Goal: Task Accomplishment & Management: Use online tool/utility

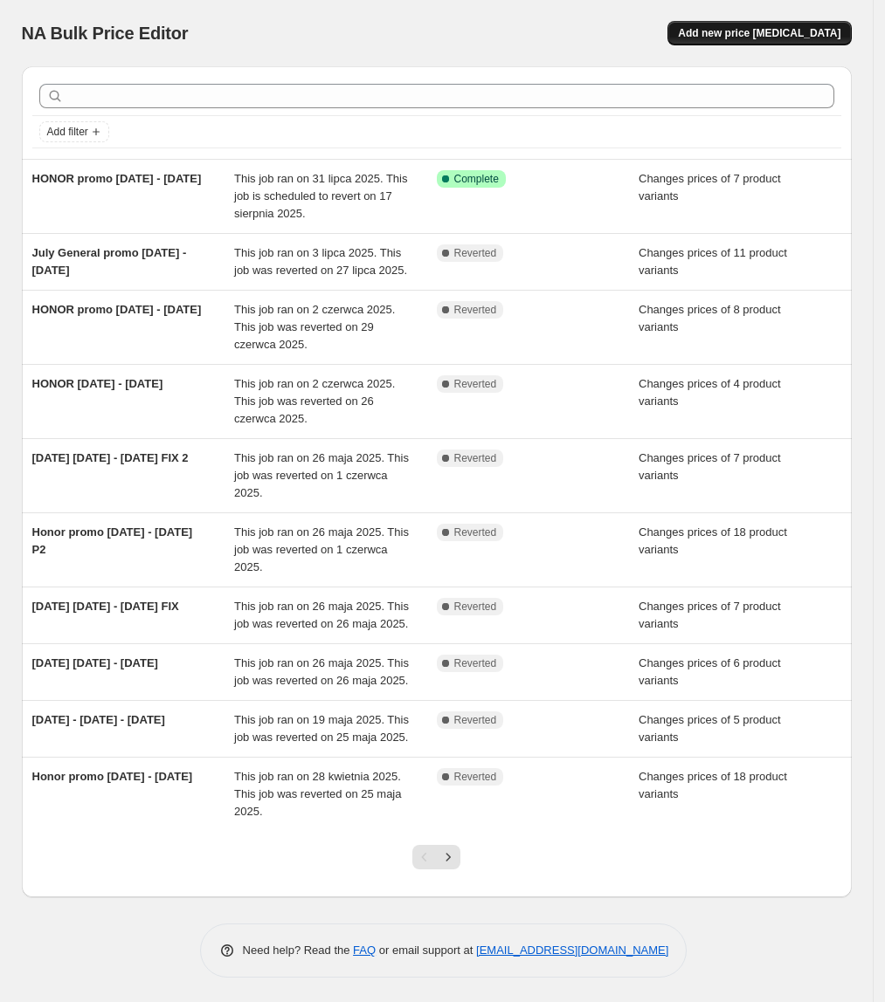
click at [803, 28] on span "Add new price change job" at bounding box center [759, 33] width 162 height 14
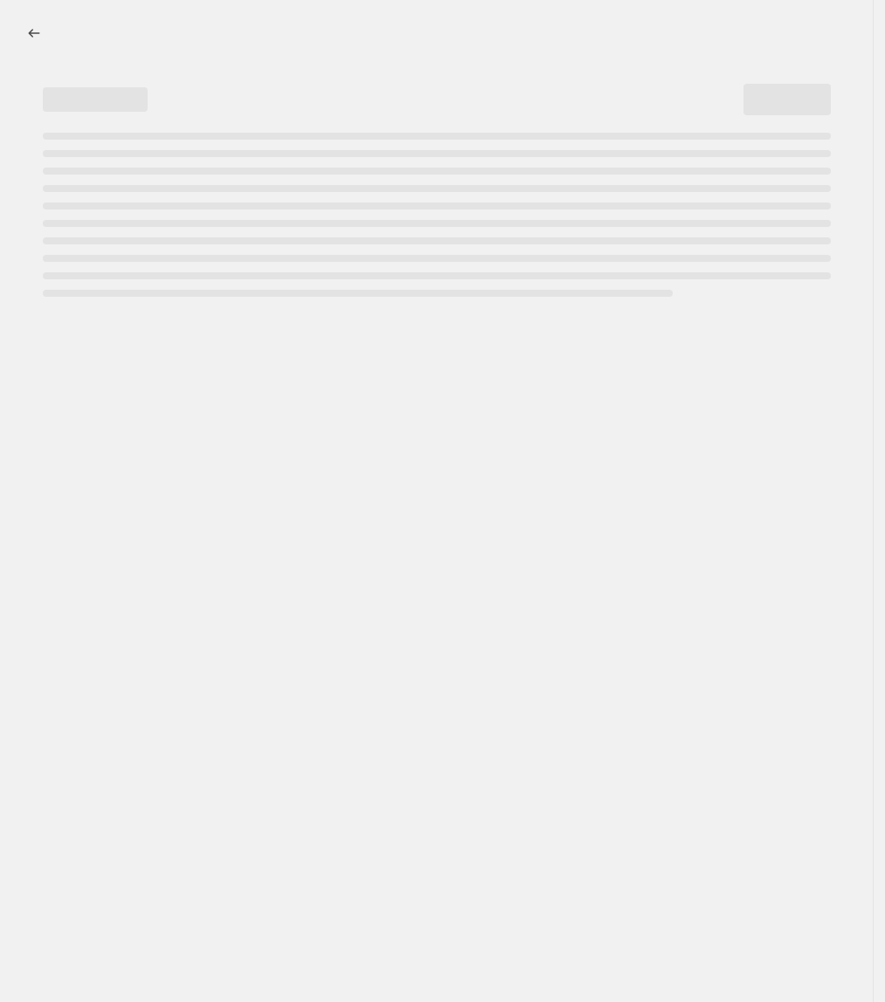
select select "percentage"
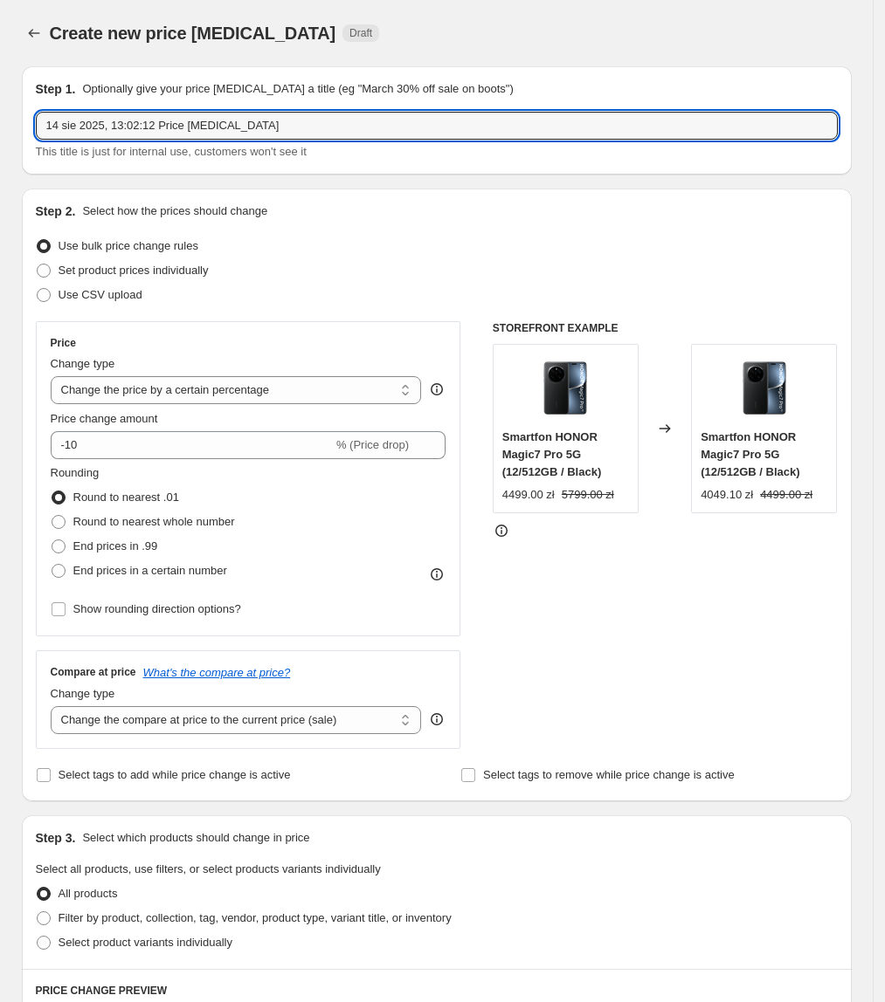
drag, startPoint x: 330, startPoint y: 119, endPoint x: 28, endPoint y: 117, distance: 302.1
click at [28, 117] on div "Step 1. Optionally give your price change job a title (eg "March 30% off sale o…" at bounding box center [437, 120] width 830 height 108
click at [50, 127] on input "18.08 - 07.09.2025" at bounding box center [437, 126] width 802 height 28
type input "BTS - 18.08 - 07.09.2025"
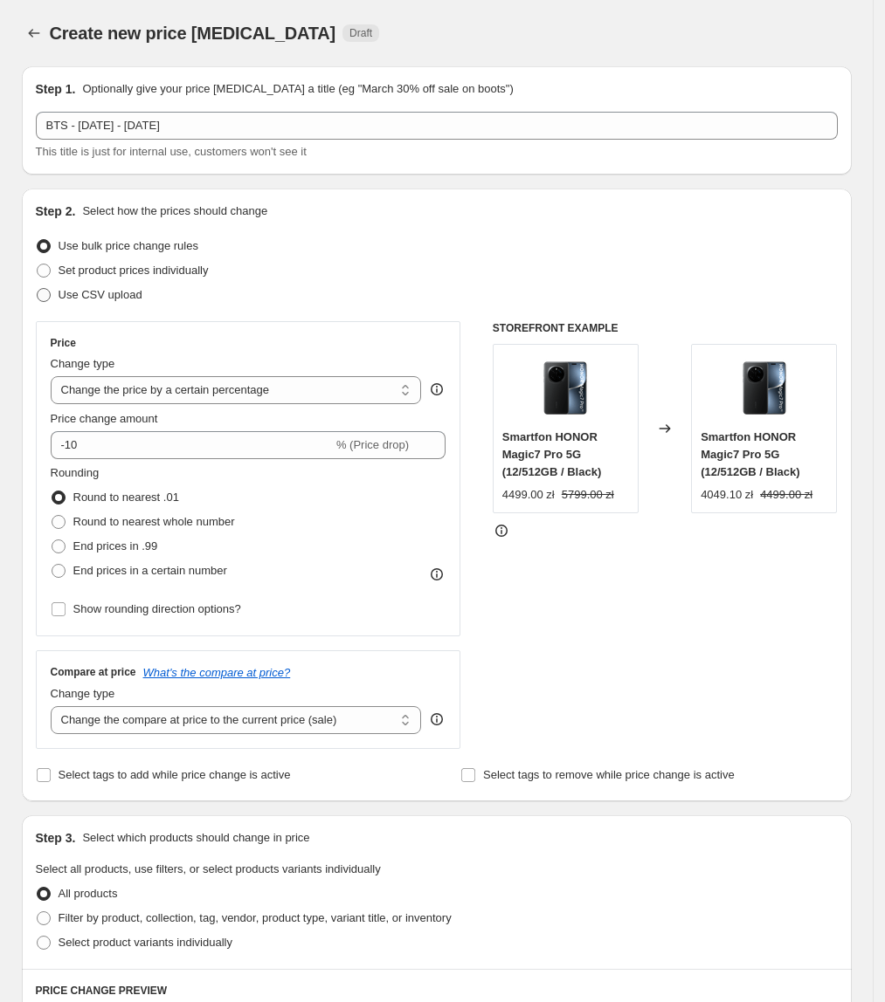
drag, startPoint x: 45, startPoint y: 267, endPoint x: 63, endPoint y: 298, distance: 35.2
click at [45, 267] on span at bounding box center [44, 271] width 14 height 14
click at [38, 265] on input "Set product prices individually" at bounding box center [37, 264] width 1 height 1
radio input "true"
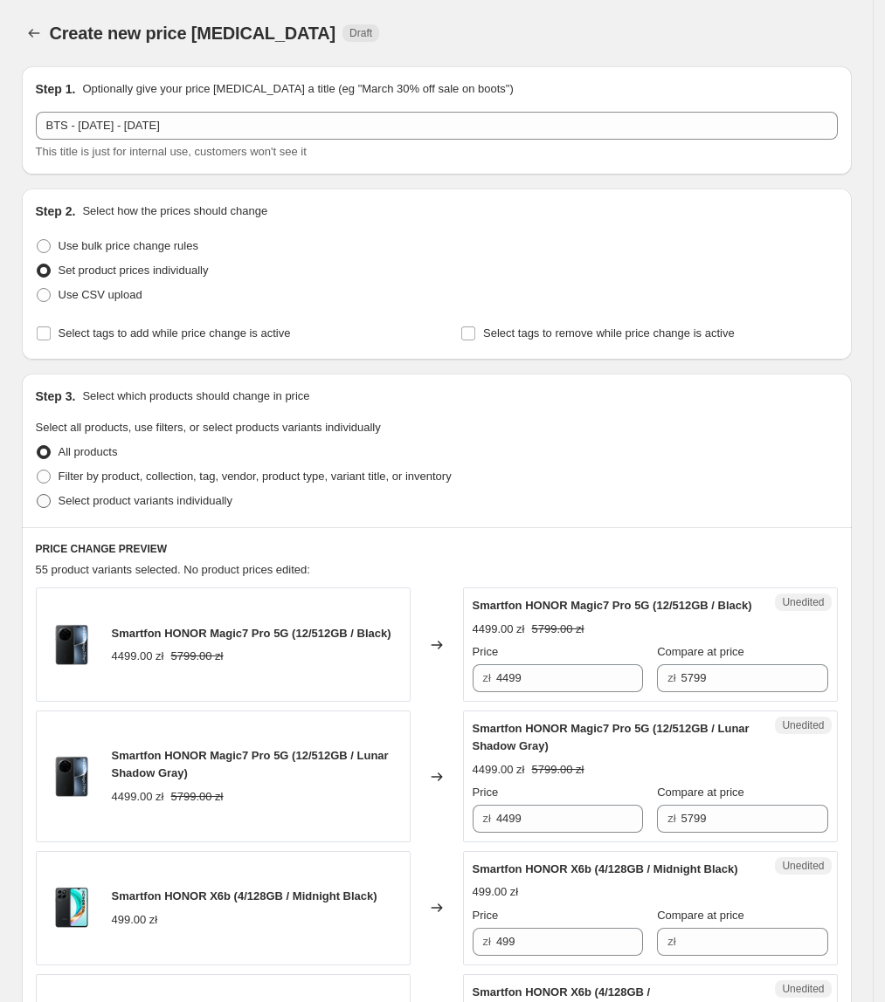
click at [59, 499] on label "Select product variants individually" at bounding box center [134, 501] width 196 height 24
click at [38, 495] on input "Select product variants individually" at bounding box center [37, 494] width 1 height 1
radio input "true"
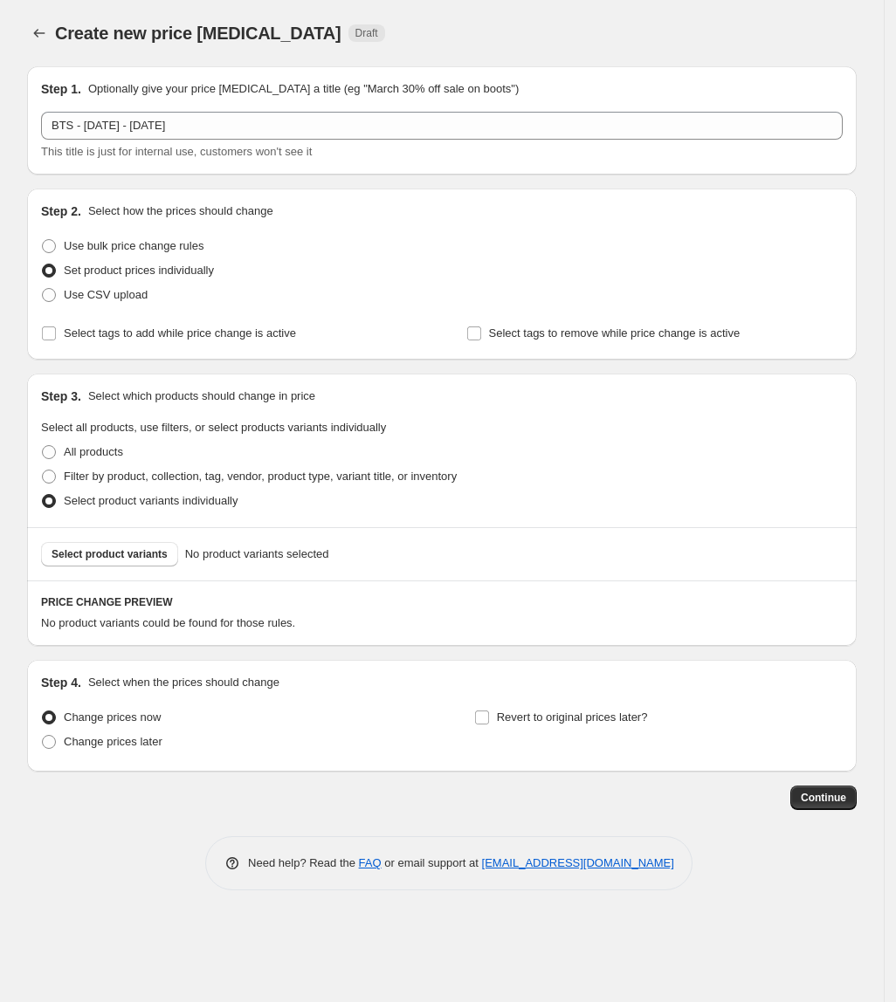
click at [91, 559] on span "Select product variants" at bounding box center [110, 554] width 116 height 14
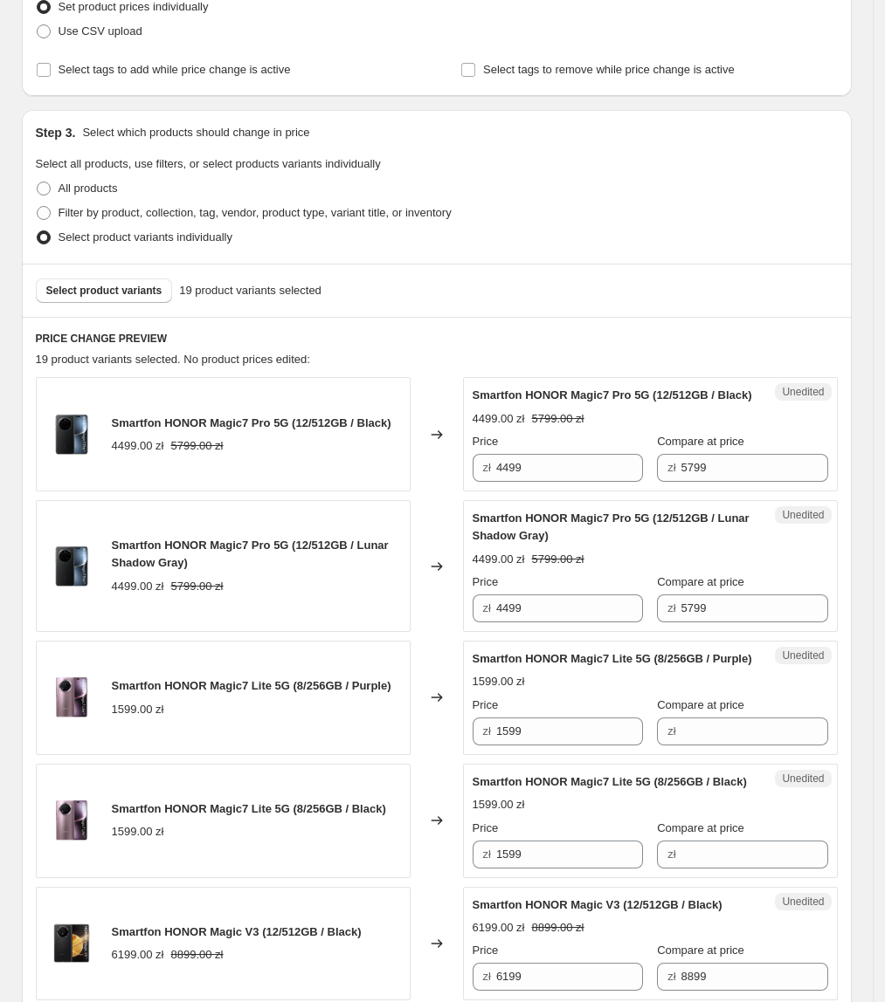
scroll to position [279, 0]
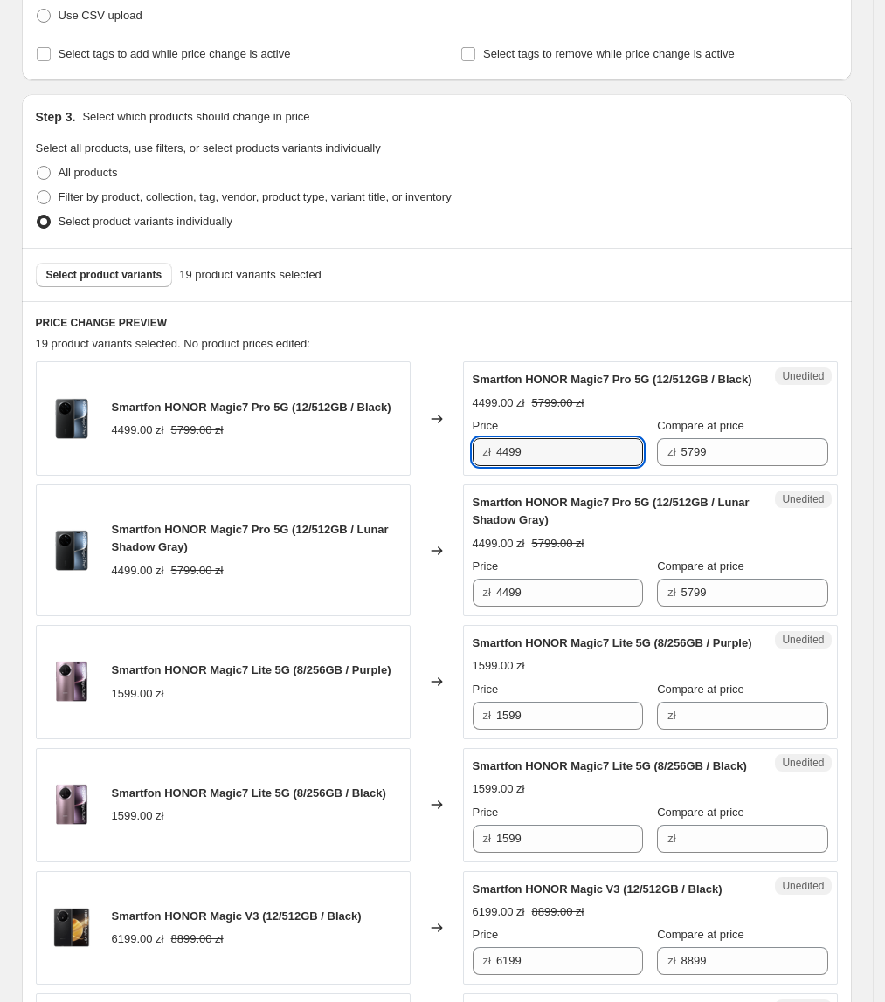
drag, startPoint x: 584, startPoint y: 470, endPoint x: 484, endPoint y: 475, distance: 100.6
click at [484, 466] on div "zł 4499" at bounding box center [557, 452] width 170 height 28
type input "3999"
drag, startPoint x: 583, startPoint y: 482, endPoint x: 430, endPoint y: 483, distance: 153.7
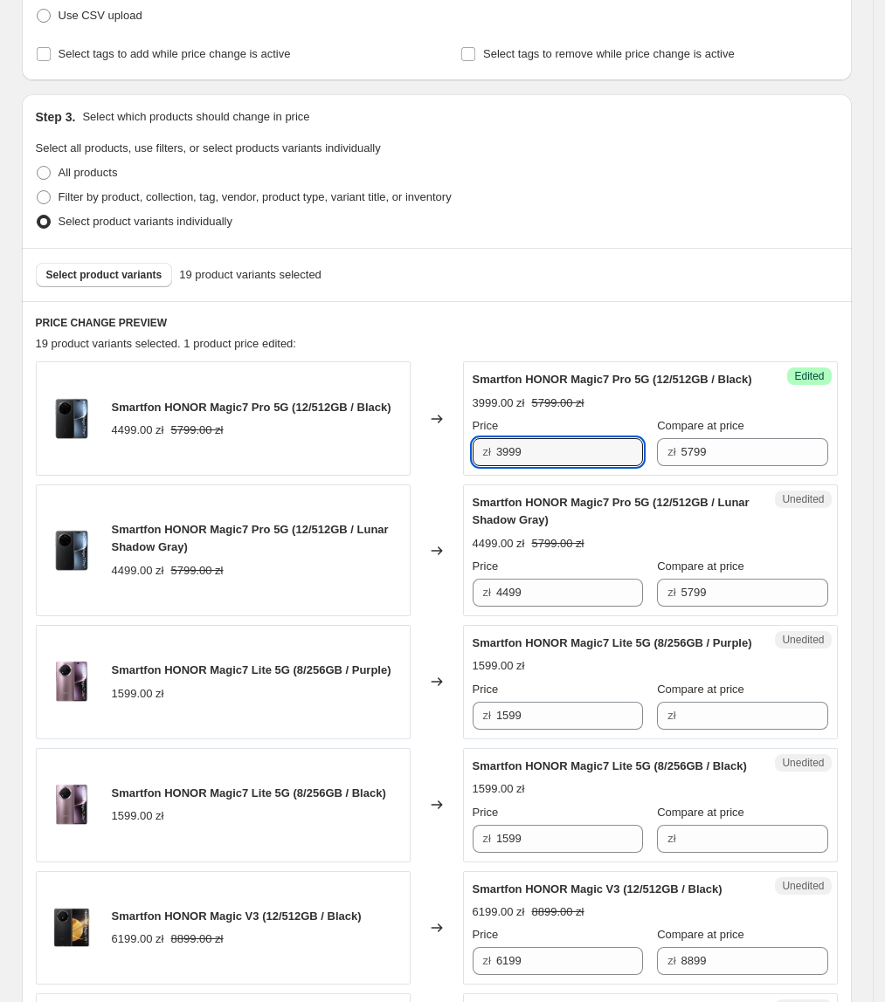
click at [430, 476] on div "Smartfon HONOR Magic7 Pro 5G (12/512GB / Black) 4499.00 zł 5799.00 zł Changed t…" at bounding box center [437, 418] width 802 height 114
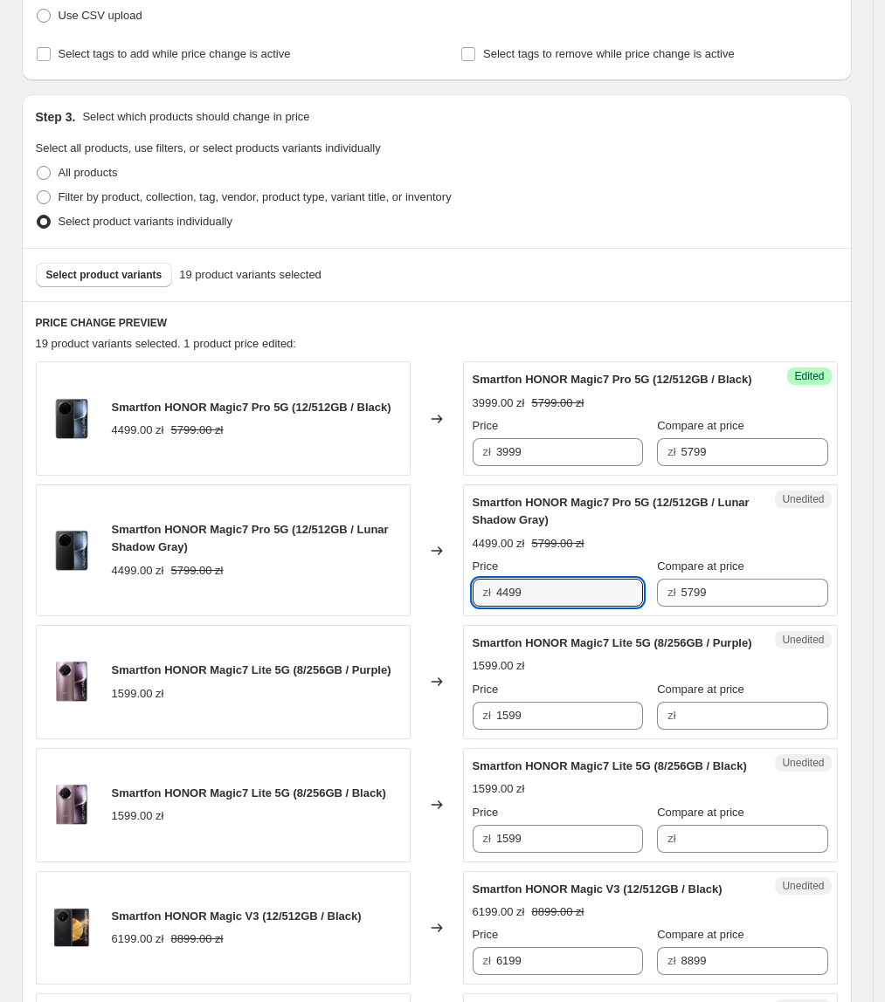
paste input "39"
drag, startPoint x: 596, startPoint y: 615, endPoint x: 447, endPoint y: 609, distance: 148.6
click at [447, 609] on div "Smartfon HONOR Magic7 Pro 5G (12/512GB / Lunar Shadow Gray) 4499.00 zł 5799.00 …" at bounding box center [437, 551] width 802 height 132
type input "3999"
click at [447, 608] on div "Changed to" at bounding box center [436, 551] width 52 height 132
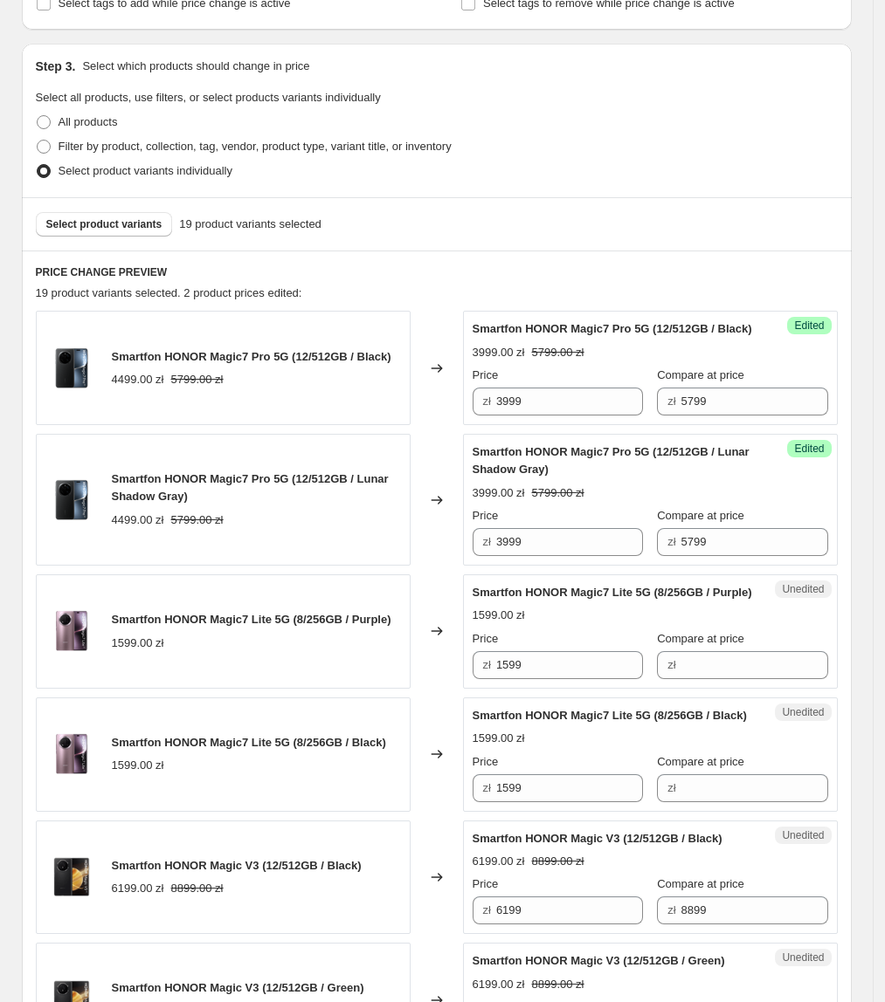
scroll to position [332, 0]
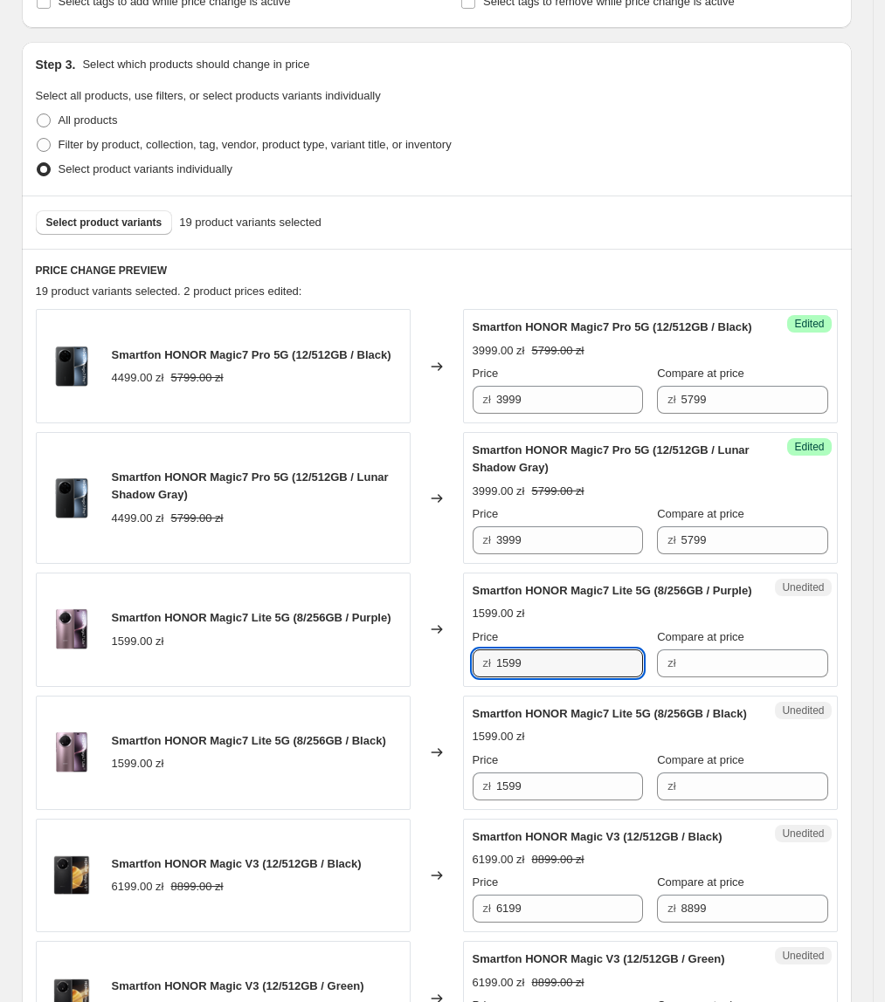
drag, startPoint x: 595, startPoint y: 706, endPoint x: 486, endPoint y: 707, distance: 108.3
click at [486, 678] on div "zł 1599" at bounding box center [557, 664] width 170 height 28
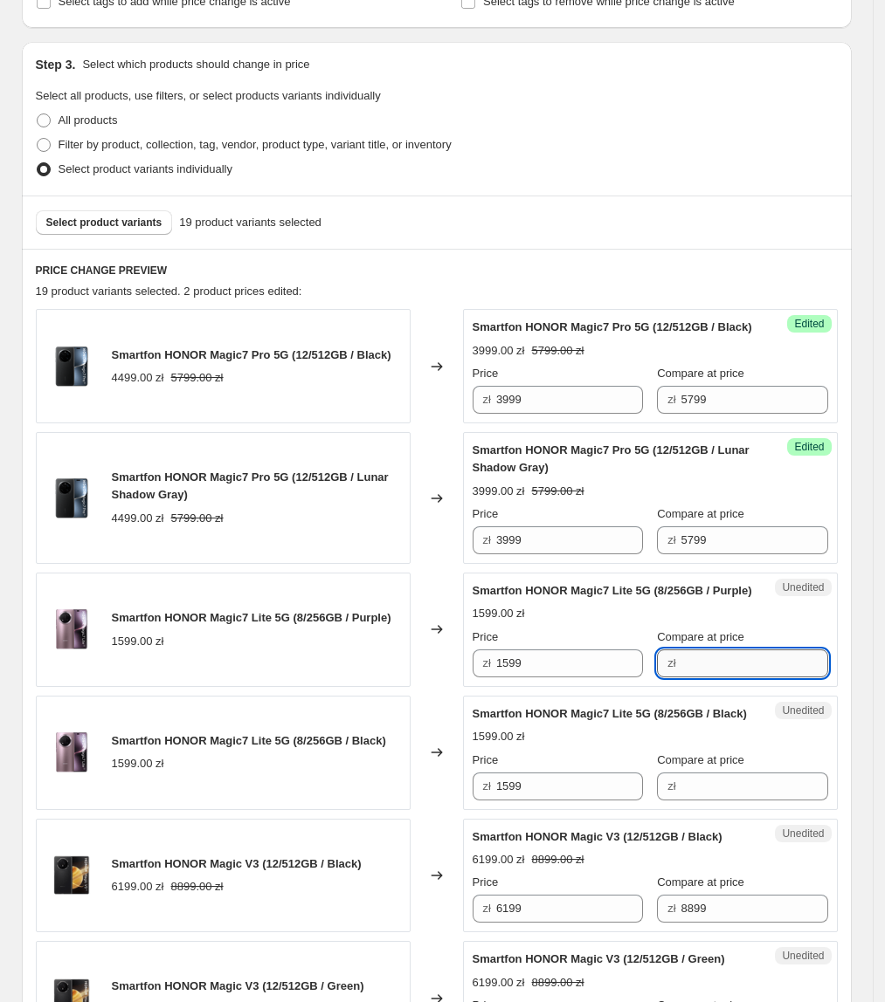
drag, startPoint x: 741, startPoint y: 710, endPoint x: 714, endPoint y: 711, distance: 27.1
click at [741, 678] on input "Compare at price" at bounding box center [754, 664] width 147 height 28
paste input "1599"
type input "1599"
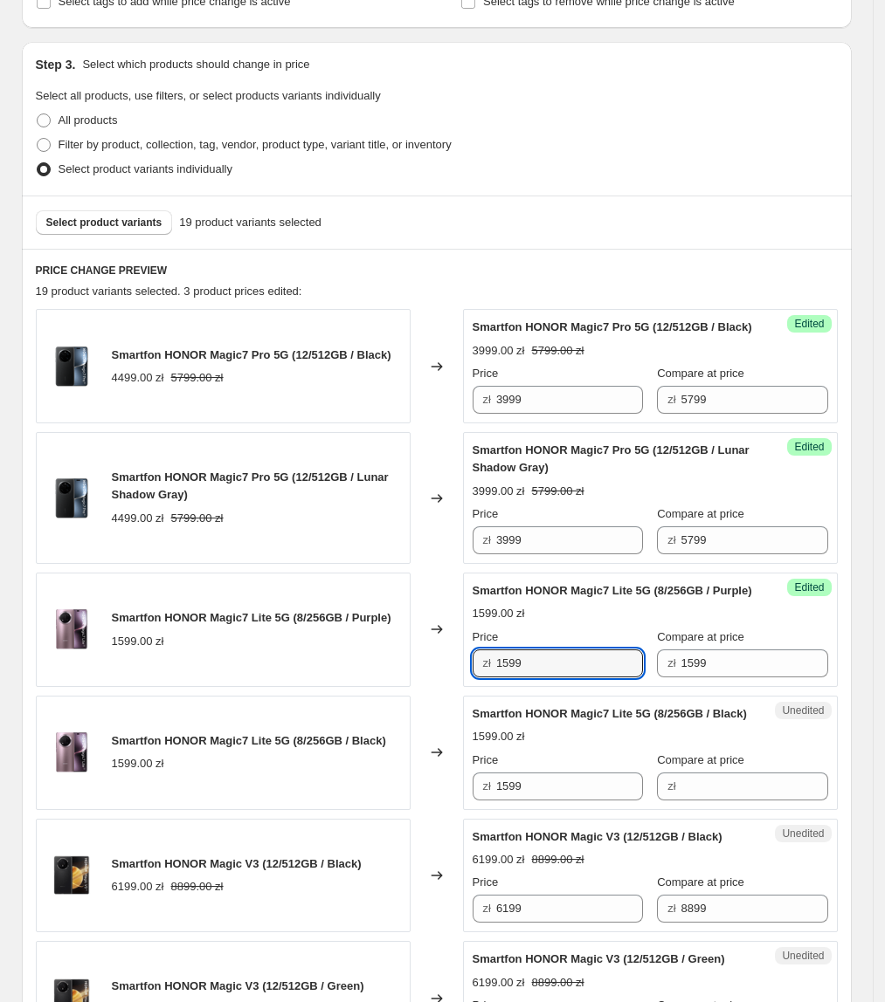
drag, startPoint x: 547, startPoint y: 710, endPoint x: 470, endPoint y: 710, distance: 76.8
click at [470, 687] on div "Success Edited Smartfon HONOR Magic7 Lite 5G (8/256GB / Purple) 1599.00 zł Pric…" at bounding box center [650, 630] width 375 height 114
type input "999"
click at [437, 564] on div "Changed to" at bounding box center [436, 498] width 52 height 132
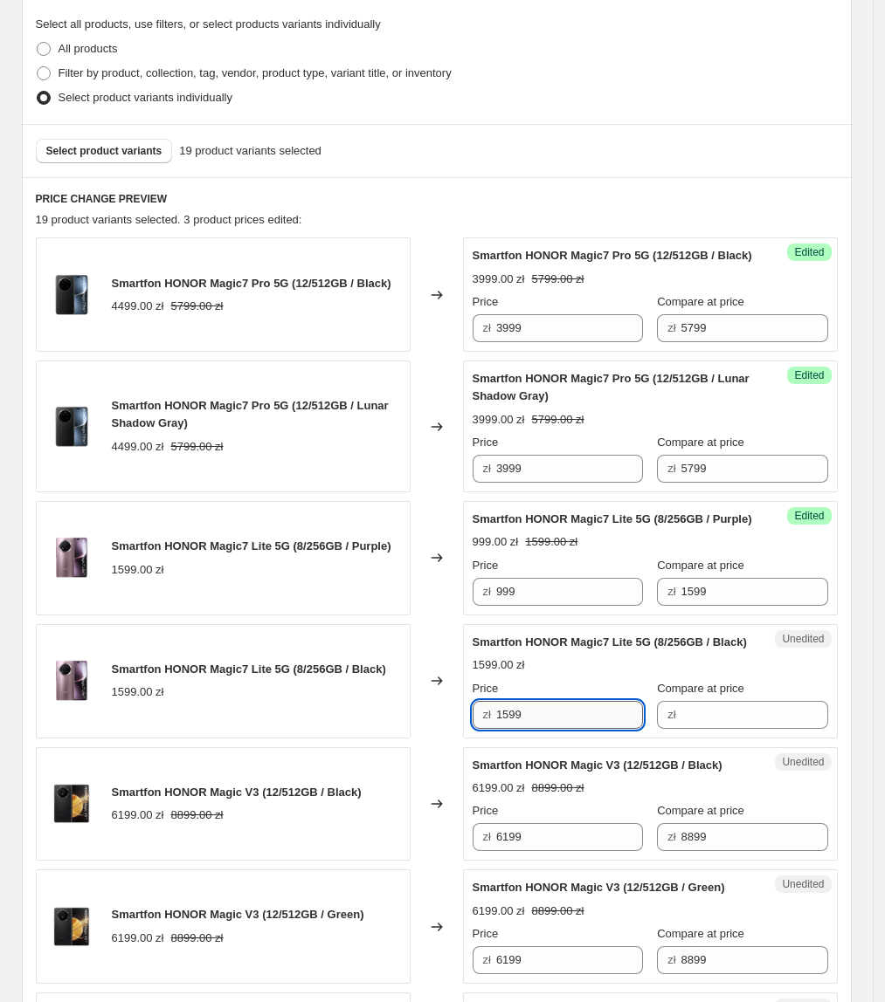
drag, startPoint x: 602, startPoint y: 772, endPoint x: 573, endPoint y: 777, distance: 29.3
click at [346, 739] on div "Smartfon HONOR Magic7 Lite 5G (8/256GB / Black) 1599.00 zł Changed to Unedited …" at bounding box center [437, 681] width 802 height 114
click at [765, 739] on div "Unedited Smartfon HONOR Magic7 Lite 5G (8/256GB / Black) 1599.00 zł Price zł 15…" at bounding box center [650, 681] width 375 height 114
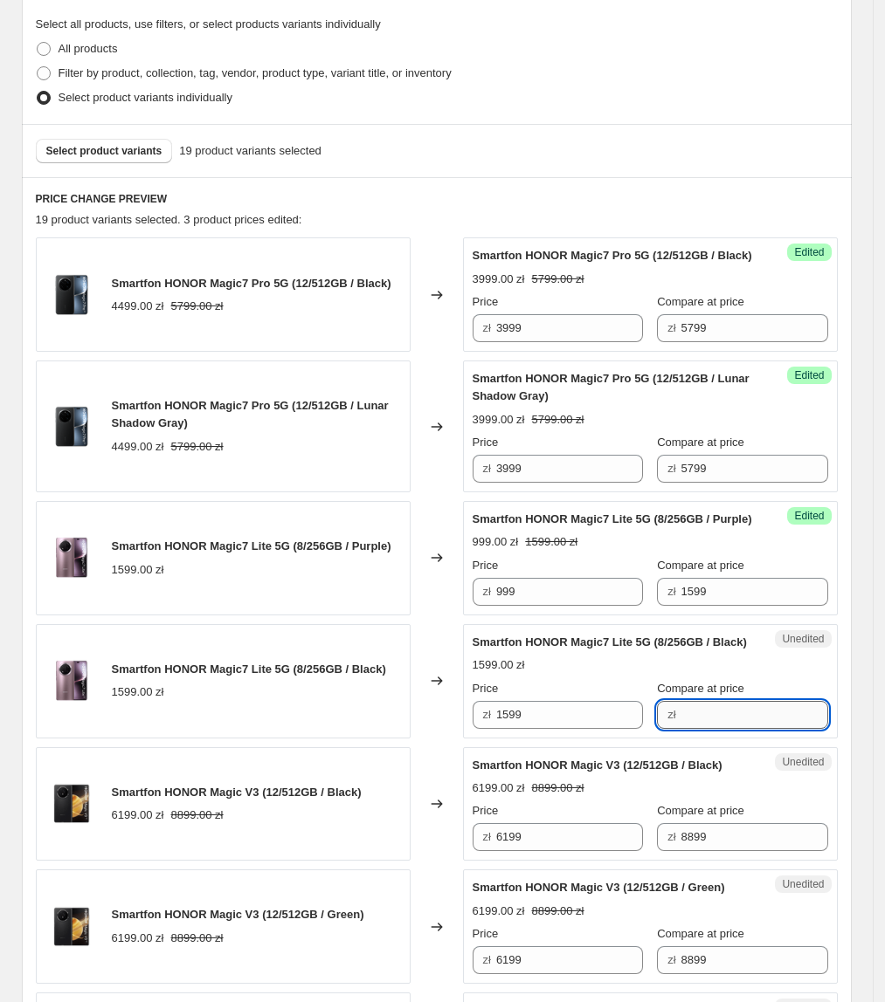
click at [765, 729] on input "Compare at price" at bounding box center [754, 715] width 147 height 28
paste input "1599"
type input "1599"
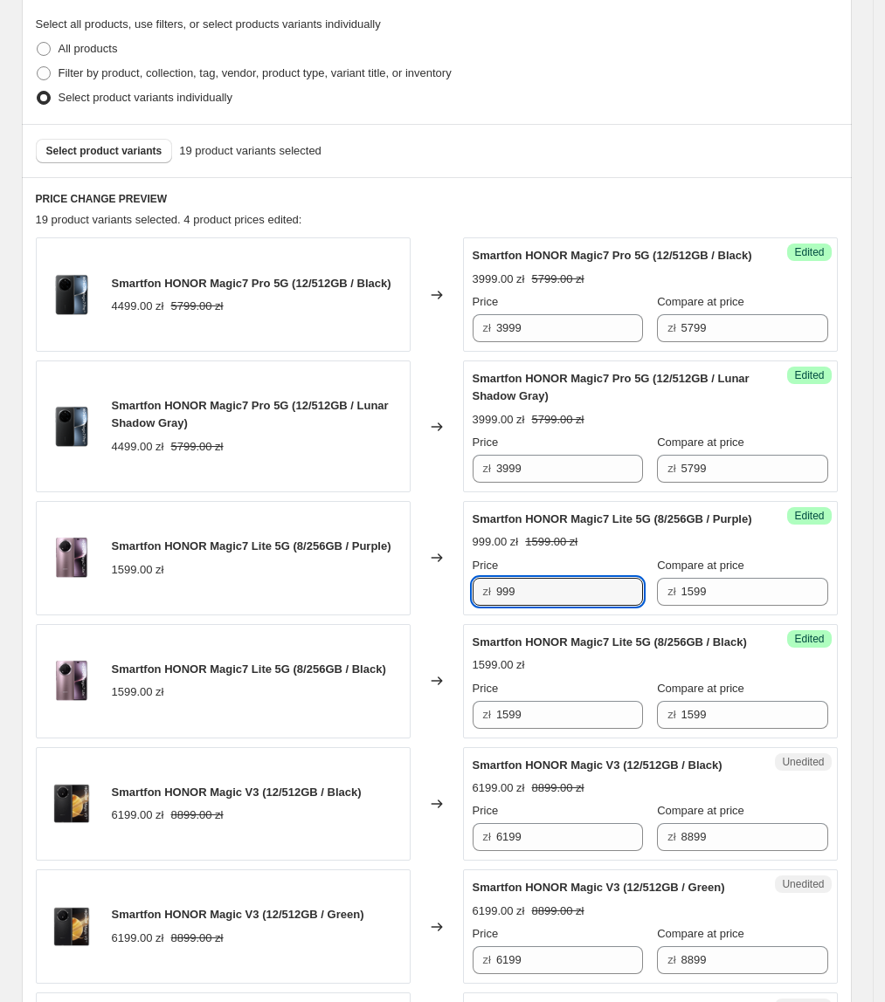
drag, startPoint x: 554, startPoint y: 637, endPoint x: 528, endPoint y: 768, distance: 134.3
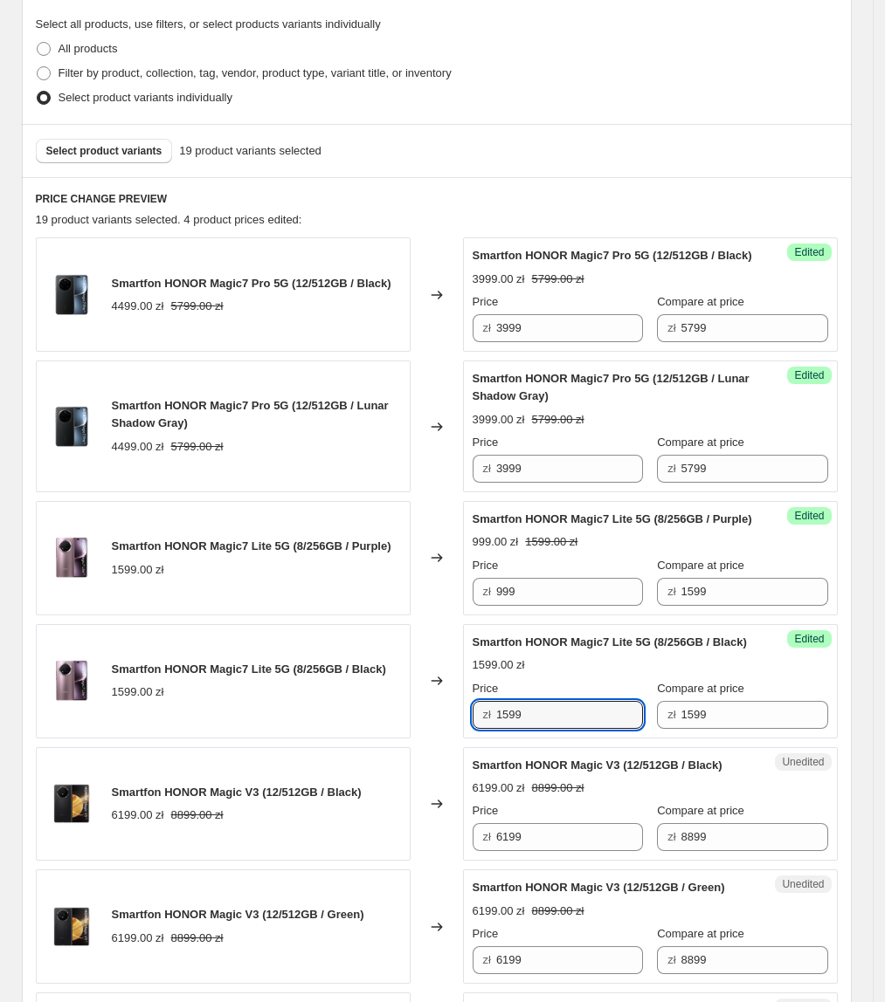
paste input "9"
drag, startPoint x: 568, startPoint y: 760, endPoint x: 287, endPoint y: 817, distance: 286.2
type input "999"
drag, startPoint x: 306, startPoint y: 810, endPoint x: 363, endPoint y: 791, distance: 60.7
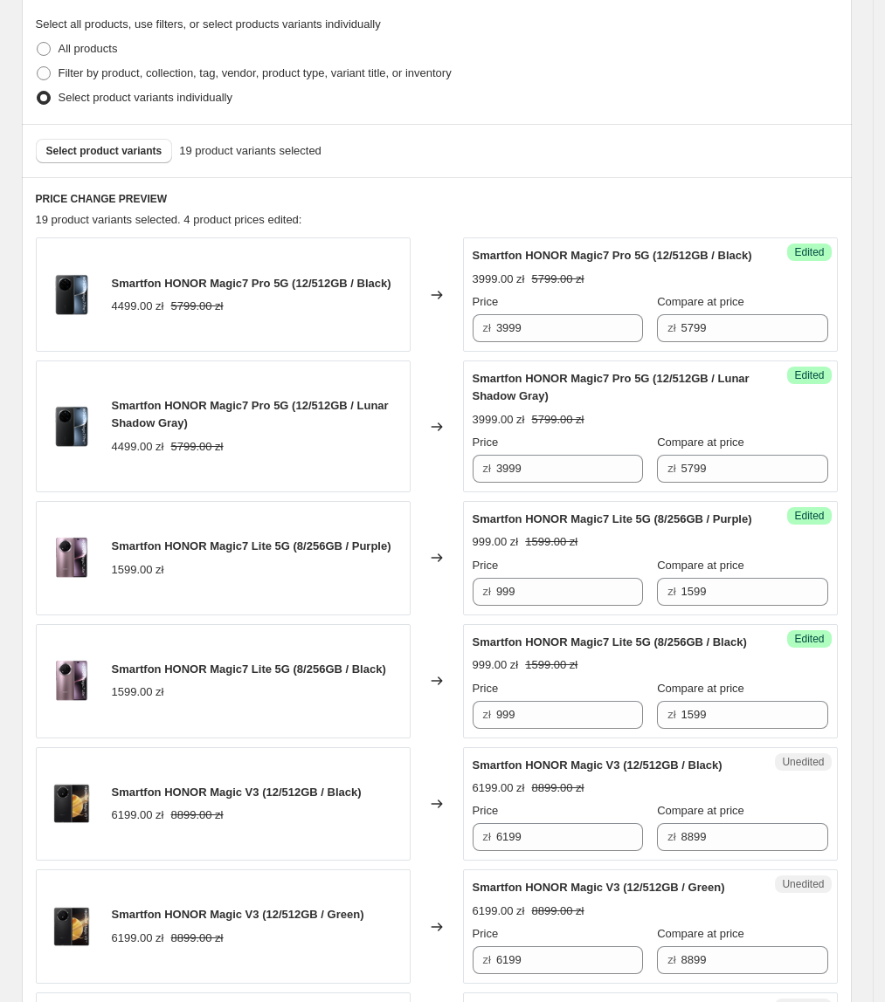
click at [307, 809] on div "Smartfon HONOR Magic V3 (12/512GB / Black) 6199.00 zł 8899.00 zł" at bounding box center [223, 804] width 375 height 114
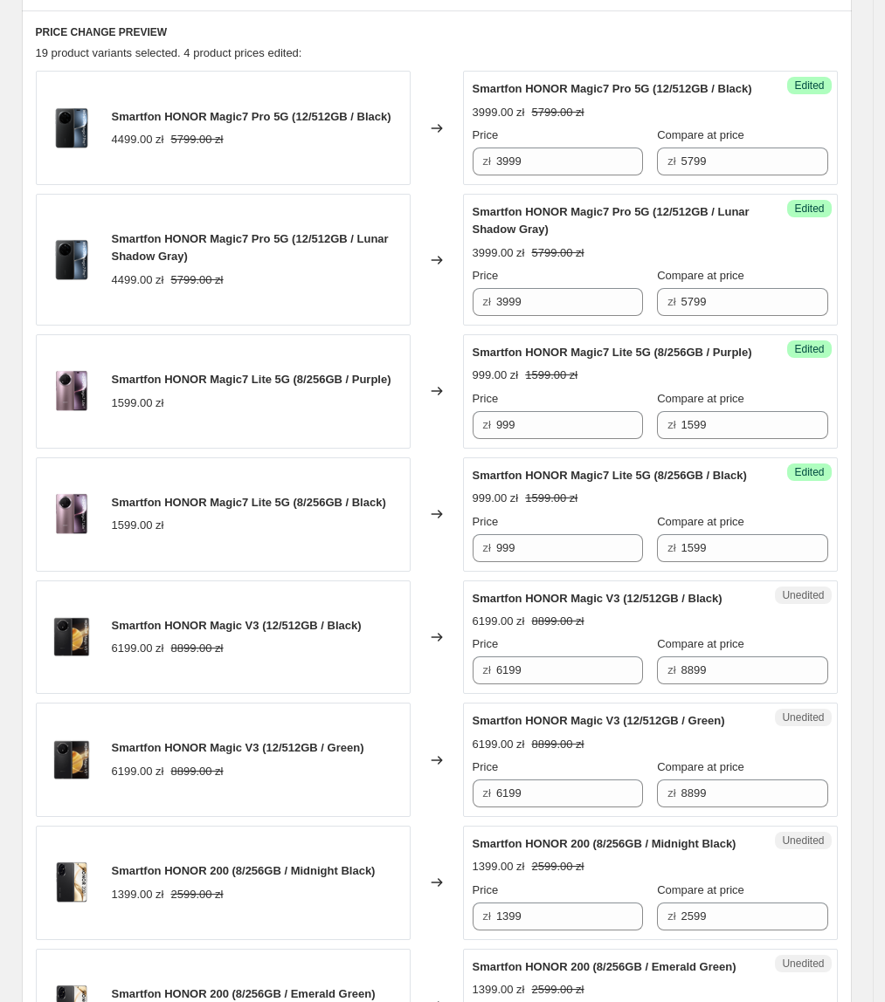
scroll to position [589, 0]
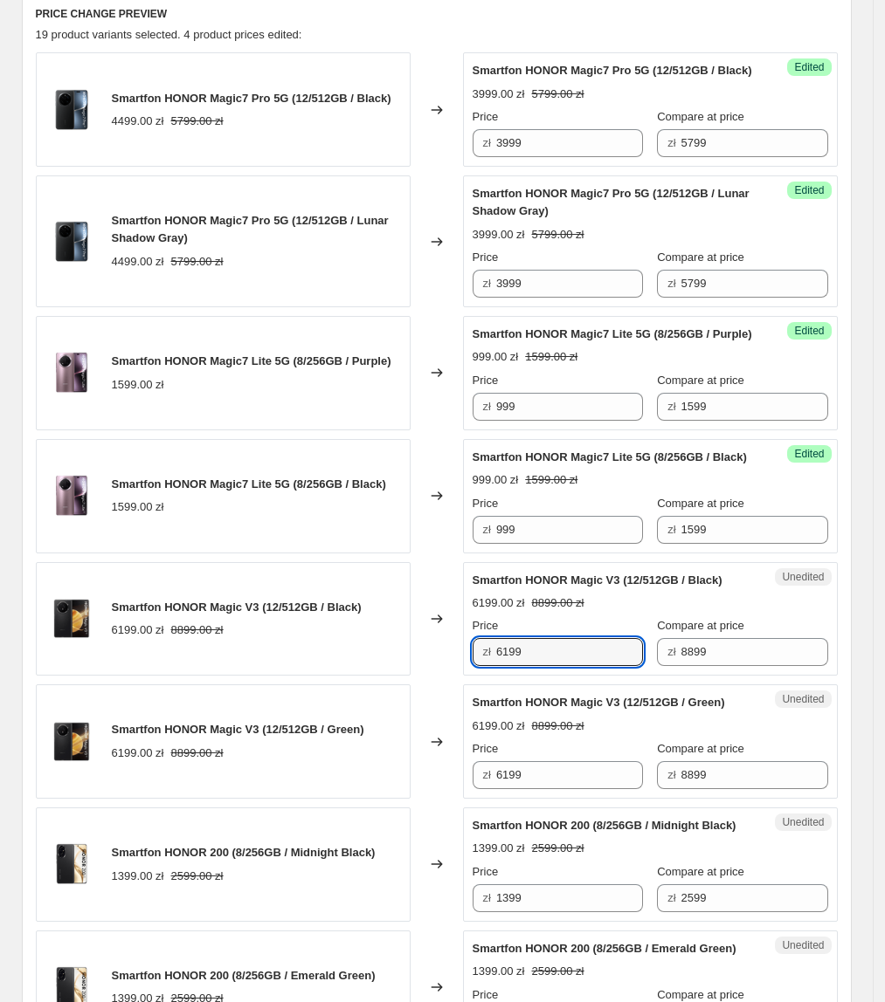
drag, startPoint x: 583, startPoint y: 711, endPoint x: 454, endPoint y: 711, distance: 129.2
click at [454, 677] on div "Smartfon HONOR Magic V3 (12/512GB / Black) 6199.00 zł 8899.00 zł Changed to Une…" at bounding box center [437, 619] width 802 height 114
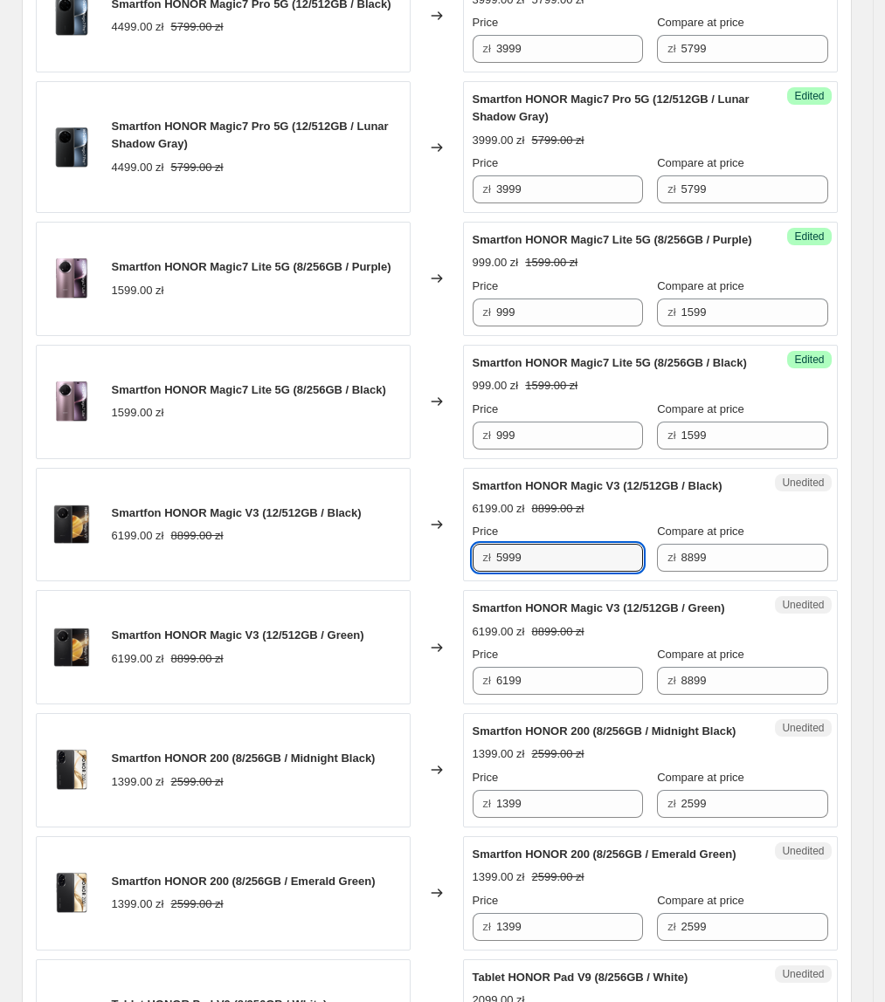
type input "5999"
click at [325, 538] on div "Smartfon HONOR Magic V3 (12/512GB / Black) 6199.00 zł 8899.00 zł" at bounding box center [223, 525] width 375 height 114
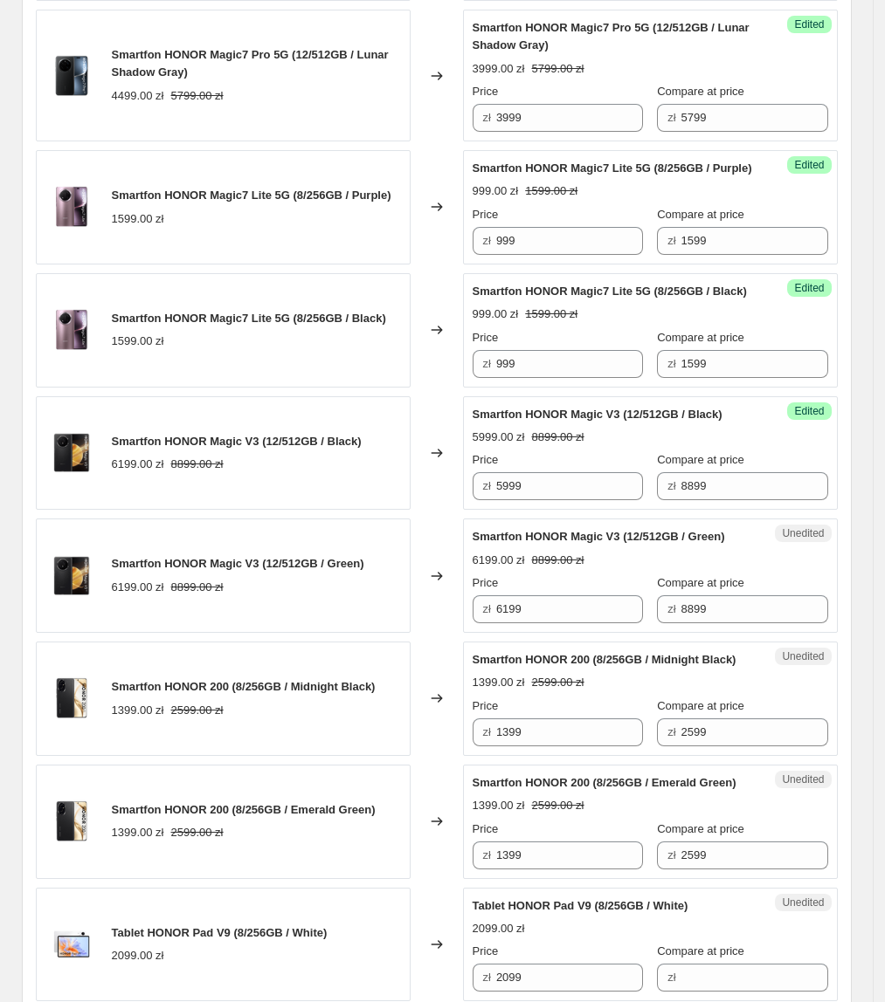
scroll to position [755, 0]
drag, startPoint x: 525, startPoint y: 547, endPoint x: 496, endPoint y: 550, distance: 29.0
click at [496, 499] on div "zł 5999" at bounding box center [557, 486] width 170 height 28
drag, startPoint x: 557, startPoint y: 654, endPoint x: 454, endPoint y: 644, distance: 103.6
click at [454, 632] on div "Smartfon HONOR Magic V3 (12/512GB / Green) 6199.00 zł 8899.00 zł Changed to Une…" at bounding box center [437, 575] width 802 height 114
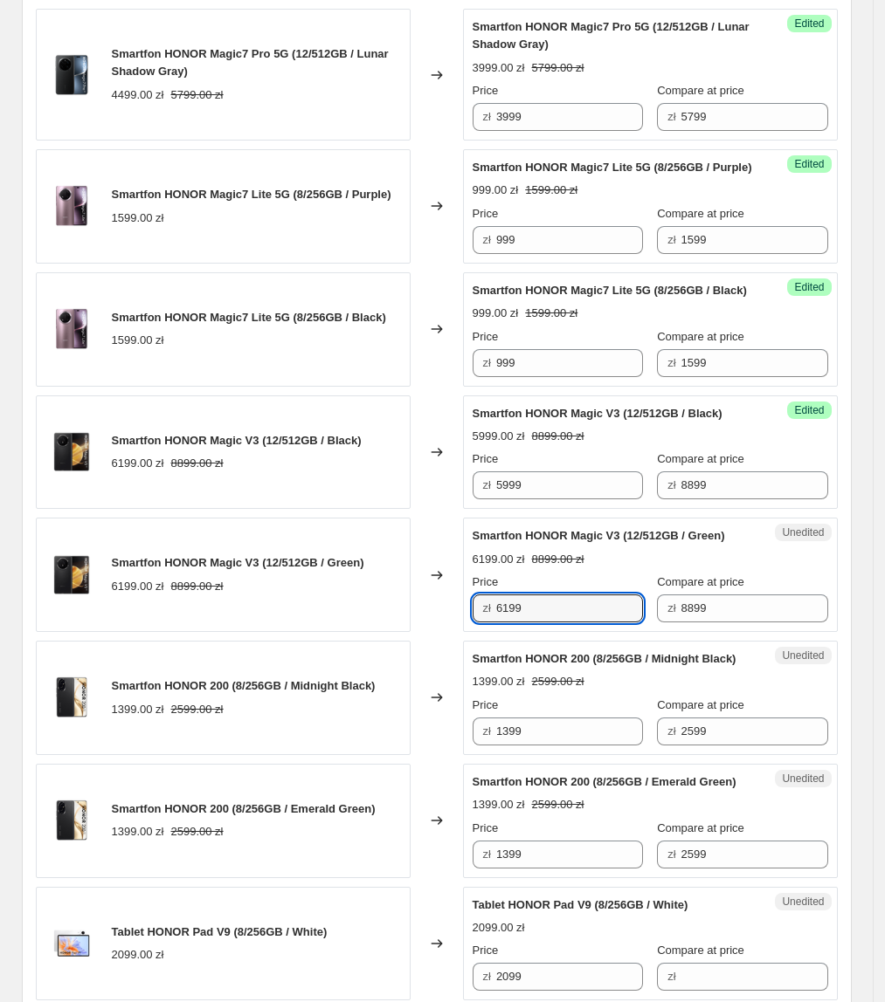
paste input "59"
type input "5999"
click at [452, 632] on div "Changed to" at bounding box center [436, 575] width 52 height 114
